Goal: Find specific page/section: Find specific page/section

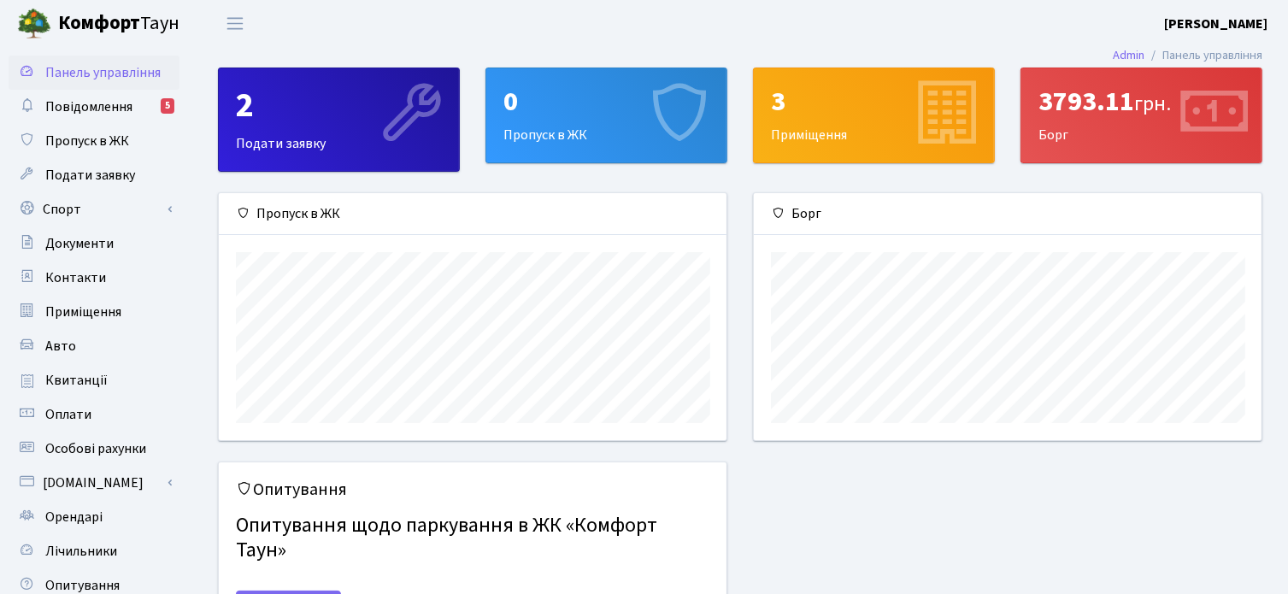
scroll to position [246, 508]
click at [92, 111] on span "Повідомлення" at bounding box center [88, 106] width 87 height 19
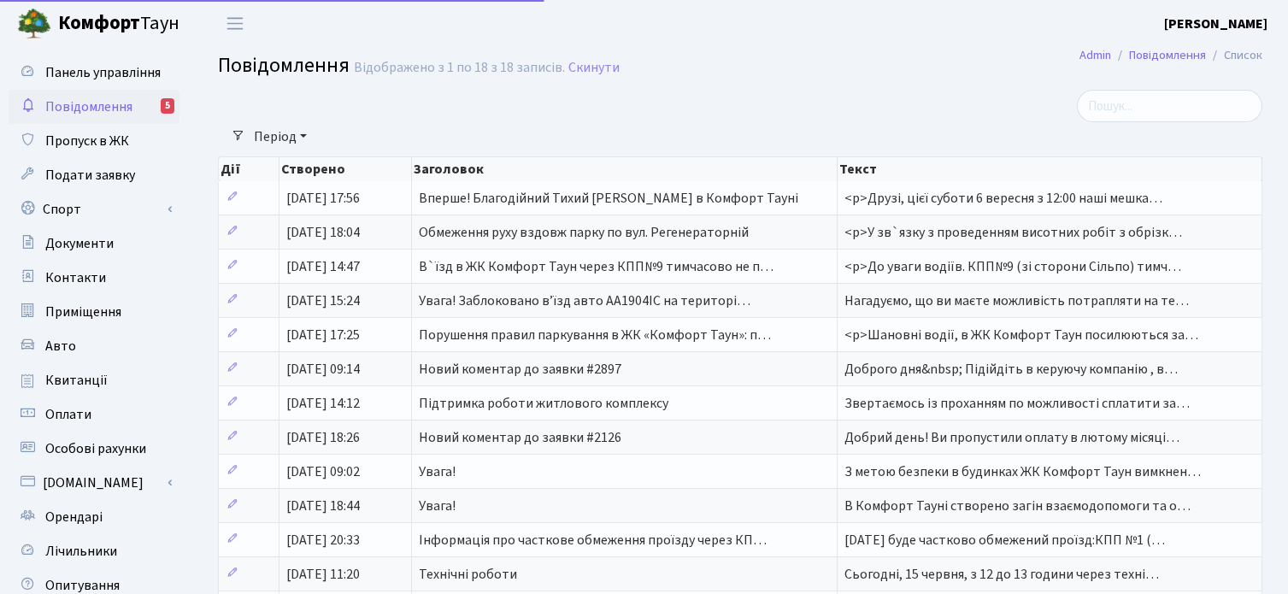
select select "25"
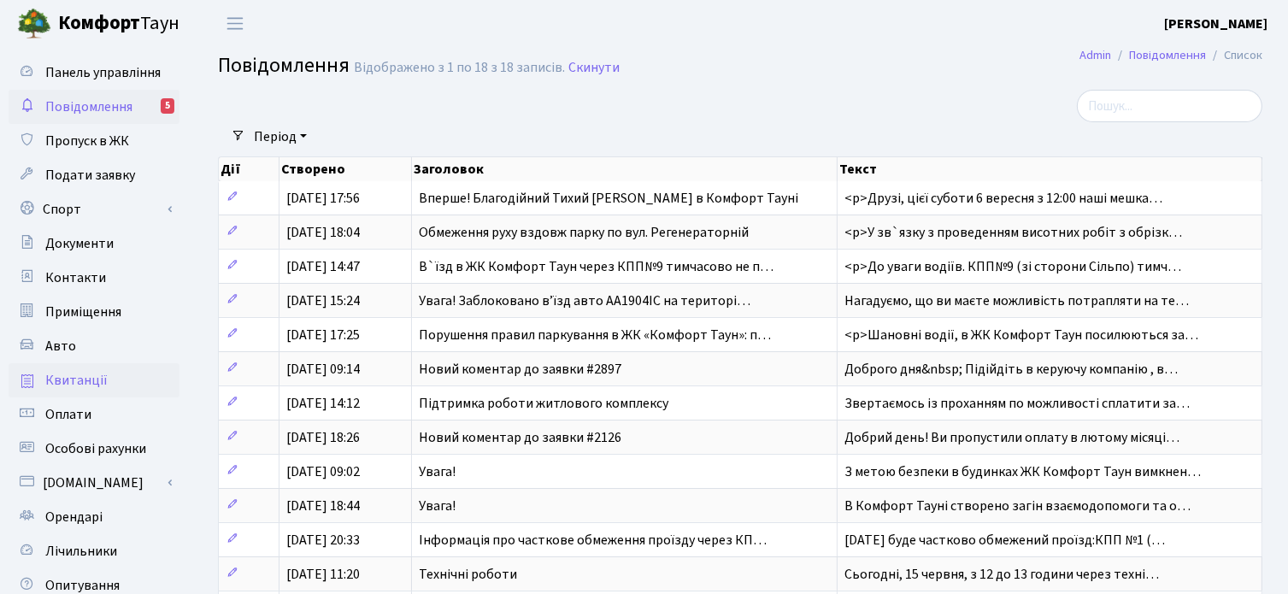
click at [83, 382] on span "Квитанції" at bounding box center [76, 380] width 62 height 19
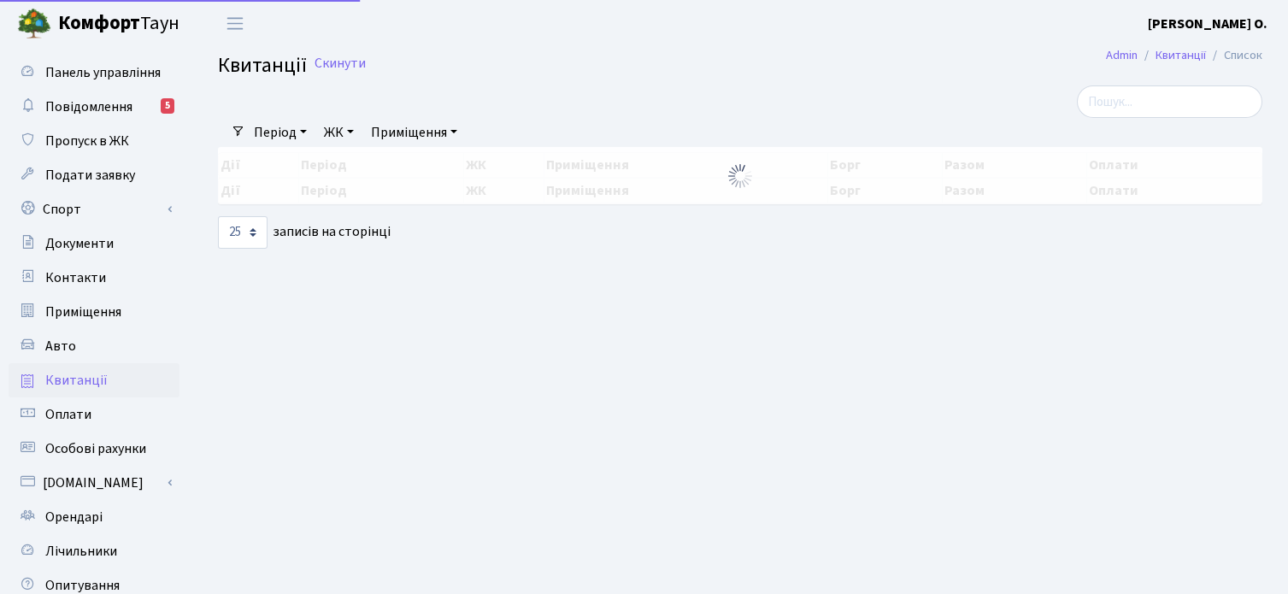
select select "25"
